Goal: Task Accomplishment & Management: Use online tool/utility

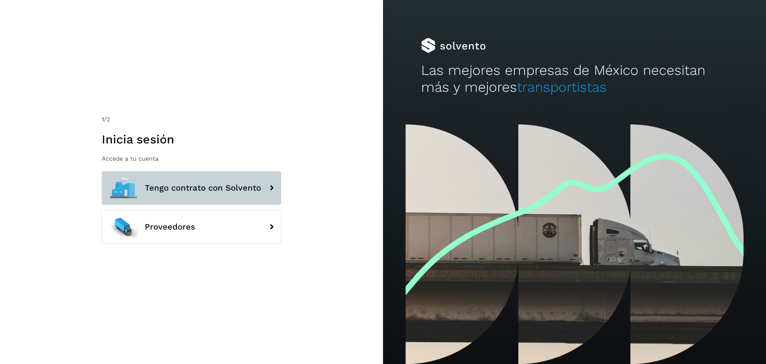
click at [271, 198] on button "Tengo contrato con Solvento" at bounding box center [192, 188] width 180 height 34
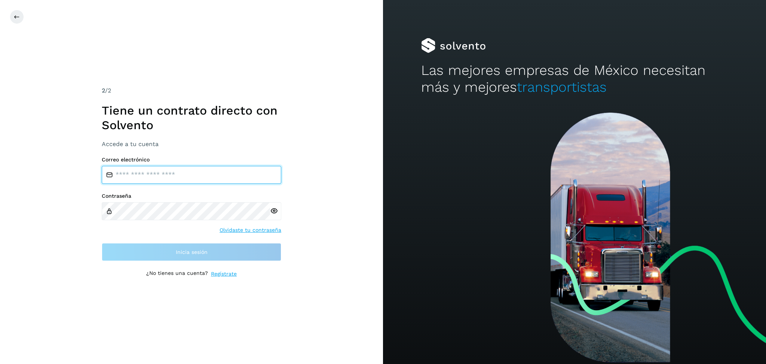
type input "**********"
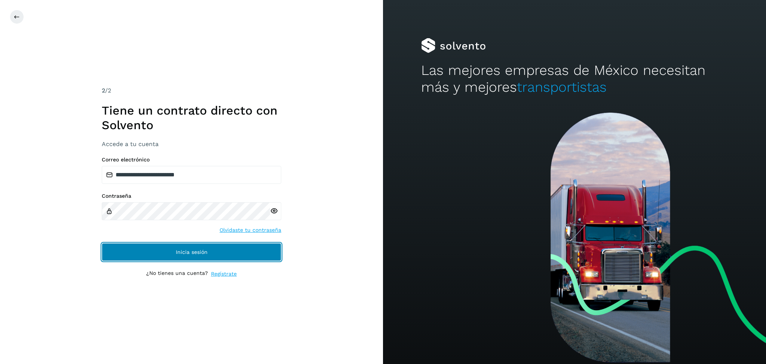
click at [212, 248] on button "Inicia sesión" at bounding box center [192, 252] width 180 height 18
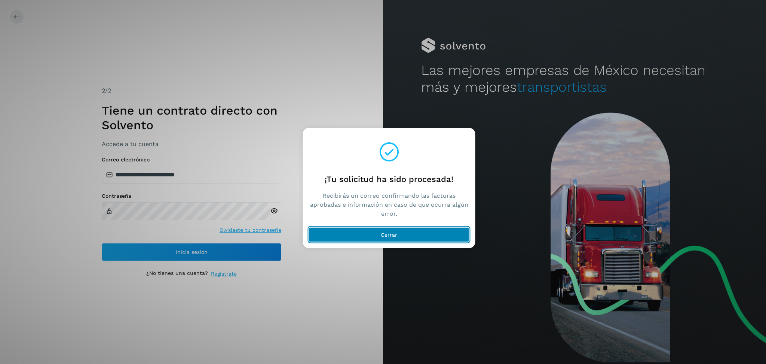
click at [329, 230] on button "Cerrar" at bounding box center [389, 234] width 161 height 15
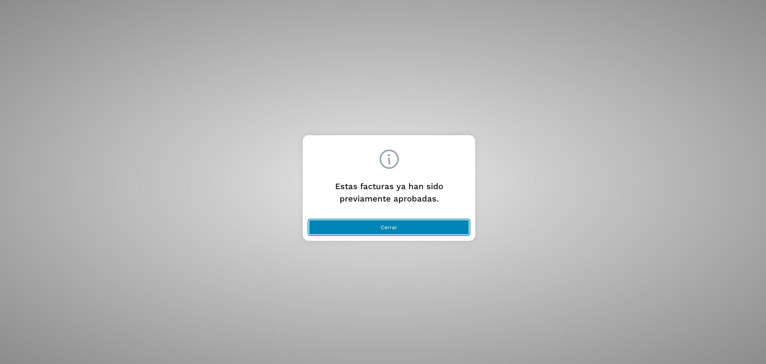
click at [455, 230] on button "Cerrar" at bounding box center [389, 227] width 161 height 15
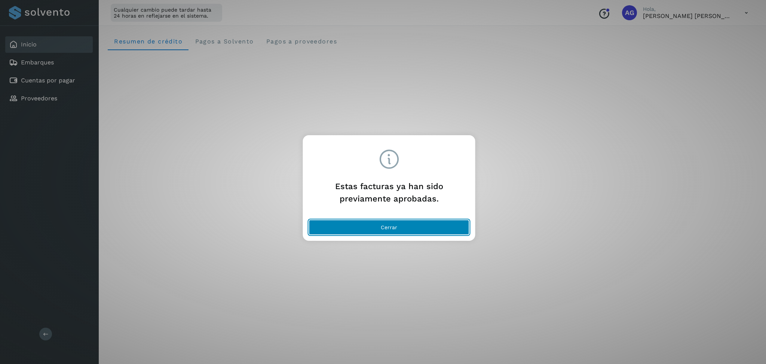
click at [421, 229] on button "Cerrar" at bounding box center [389, 227] width 161 height 15
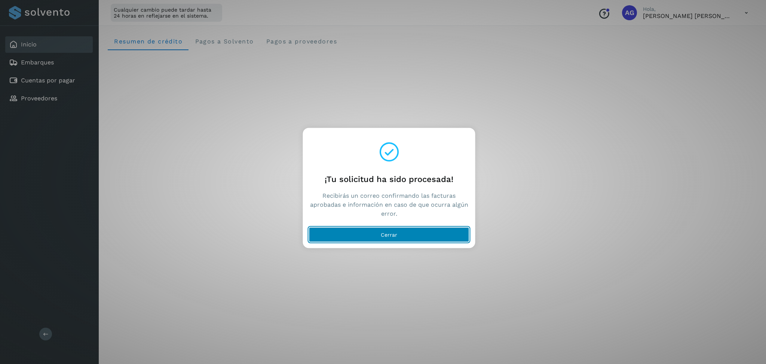
click at [411, 230] on button "Cerrar" at bounding box center [389, 234] width 161 height 15
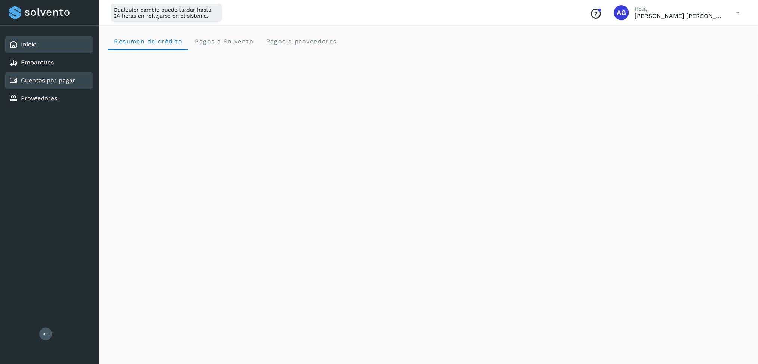
click at [62, 77] on link "Cuentas por pagar" at bounding box center [48, 80] width 54 height 7
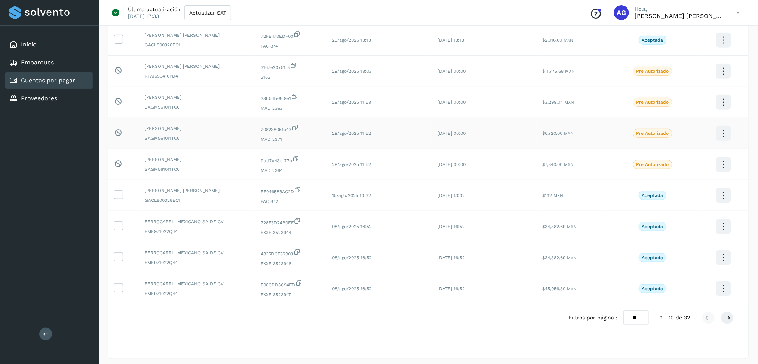
scroll to position [120, 0]
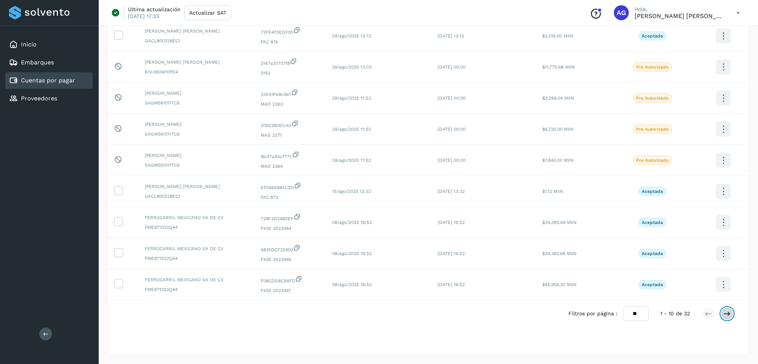
click at [727, 315] on icon at bounding box center [727, 313] width 7 height 7
